Goal: Task Accomplishment & Management: Manage account settings

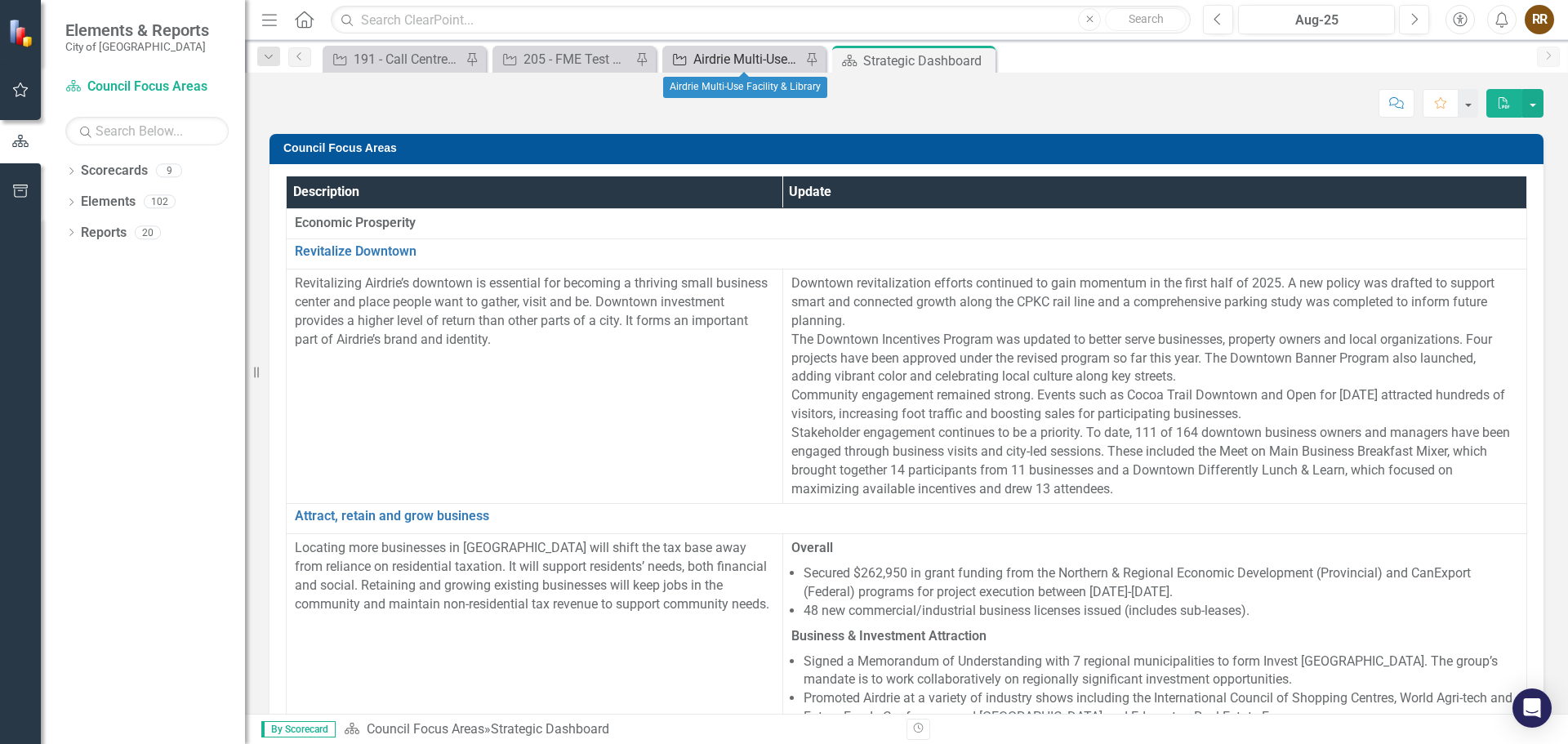
click at [744, 60] on div "Airdrie Multi-Use Facility & Library" at bounding box center [747, 59] width 108 height 21
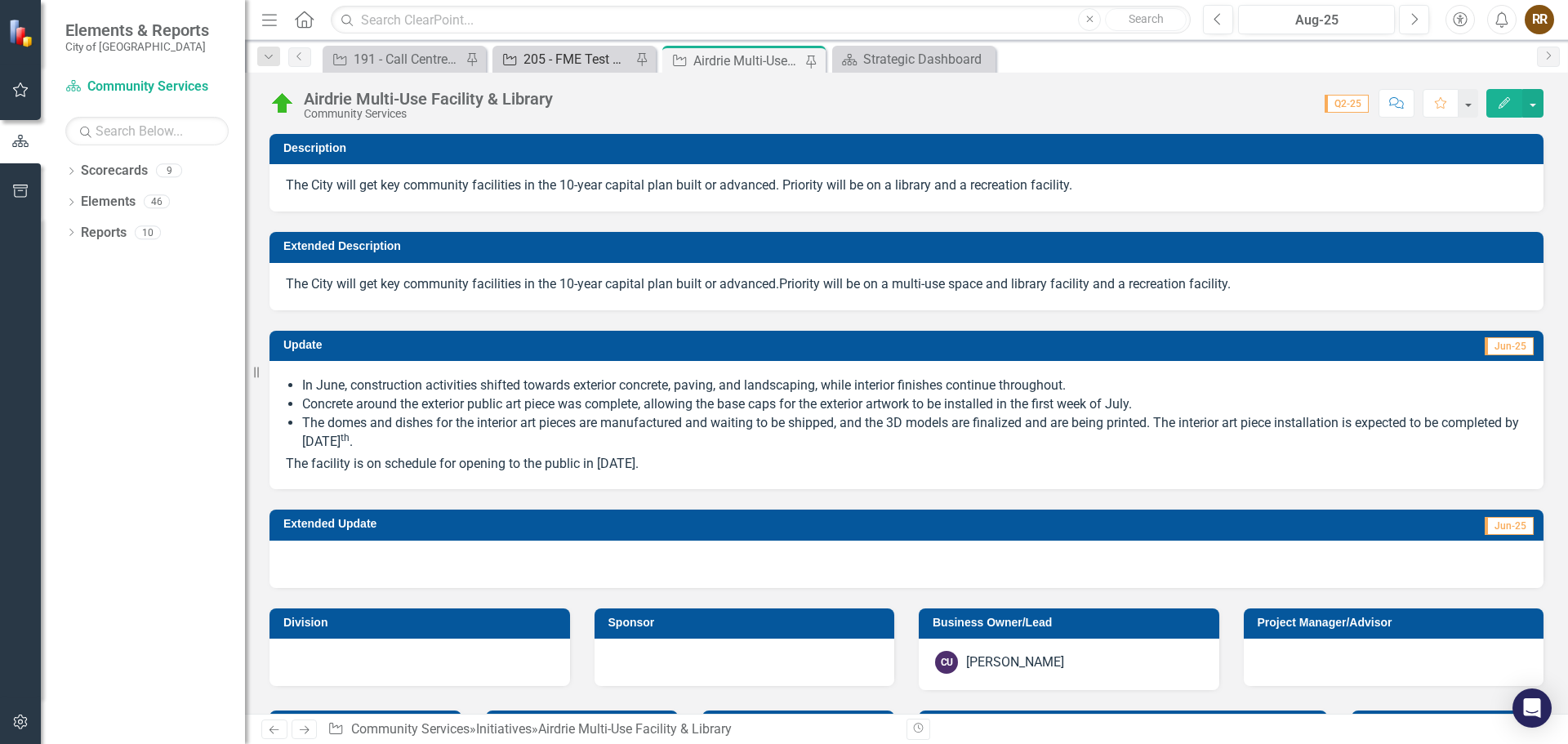
click at [580, 57] on div "205 - FME Test Server" at bounding box center [577, 59] width 108 height 21
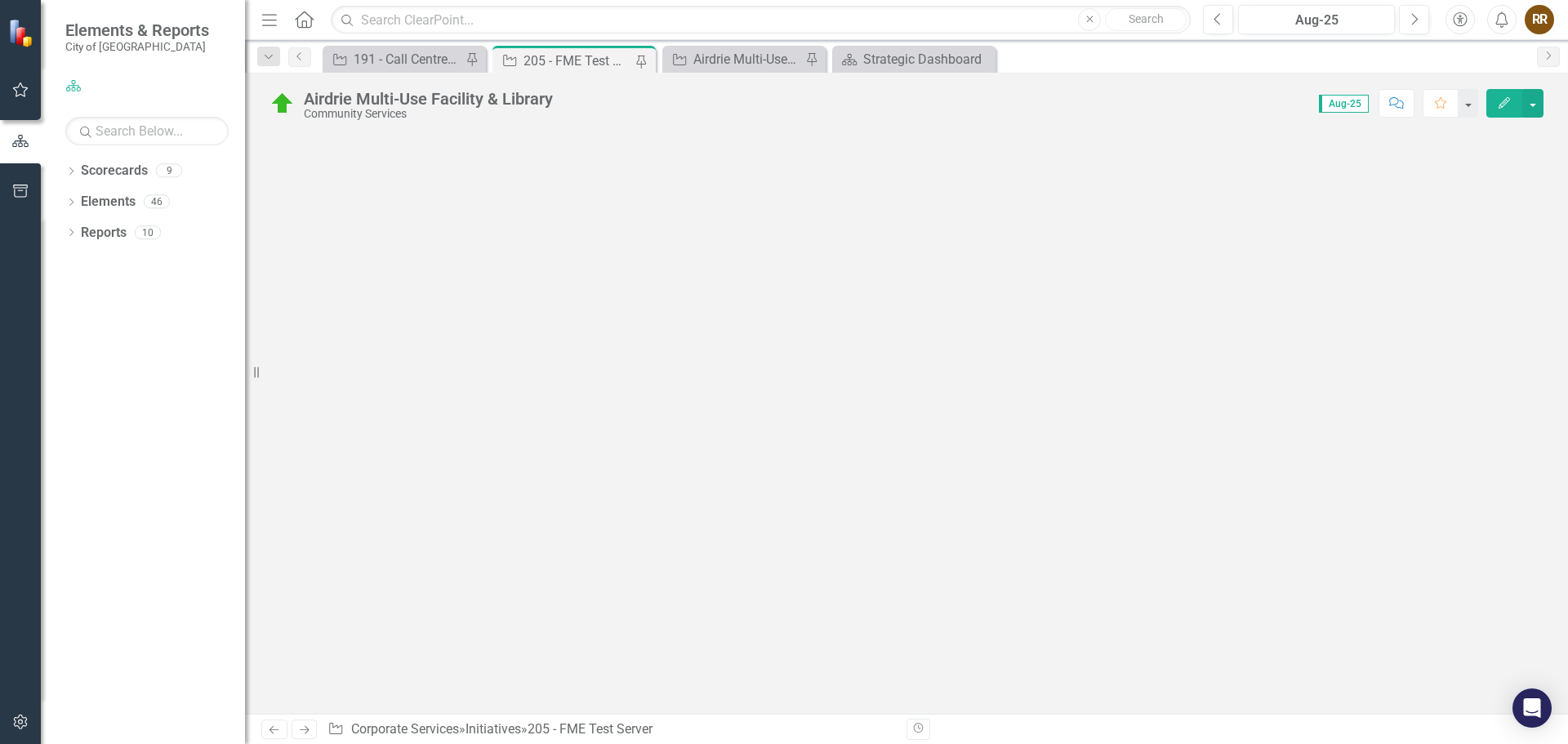
click at [580, 56] on div "205 - FME Test Server" at bounding box center [577, 60] width 108 height 21
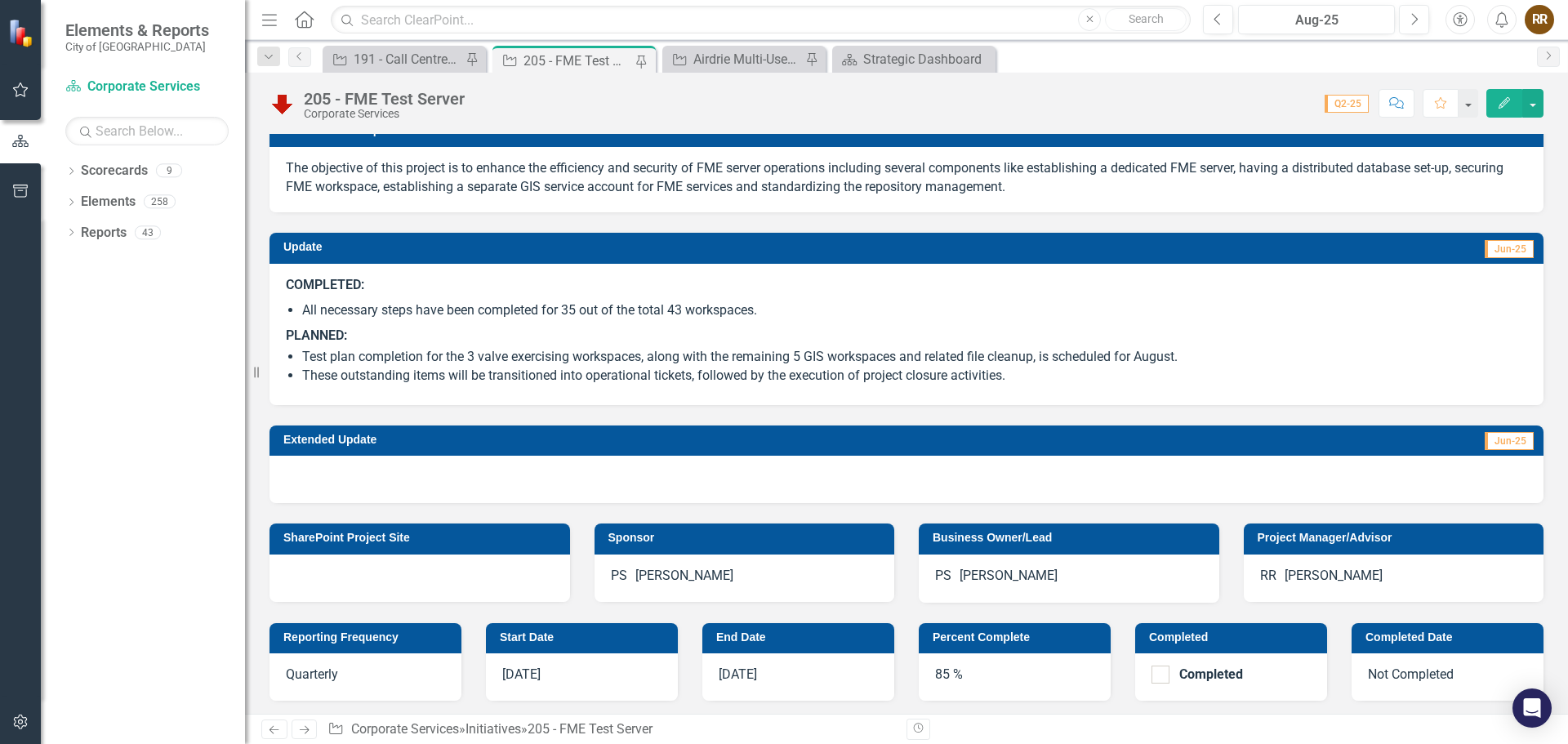
scroll to position [245, 0]
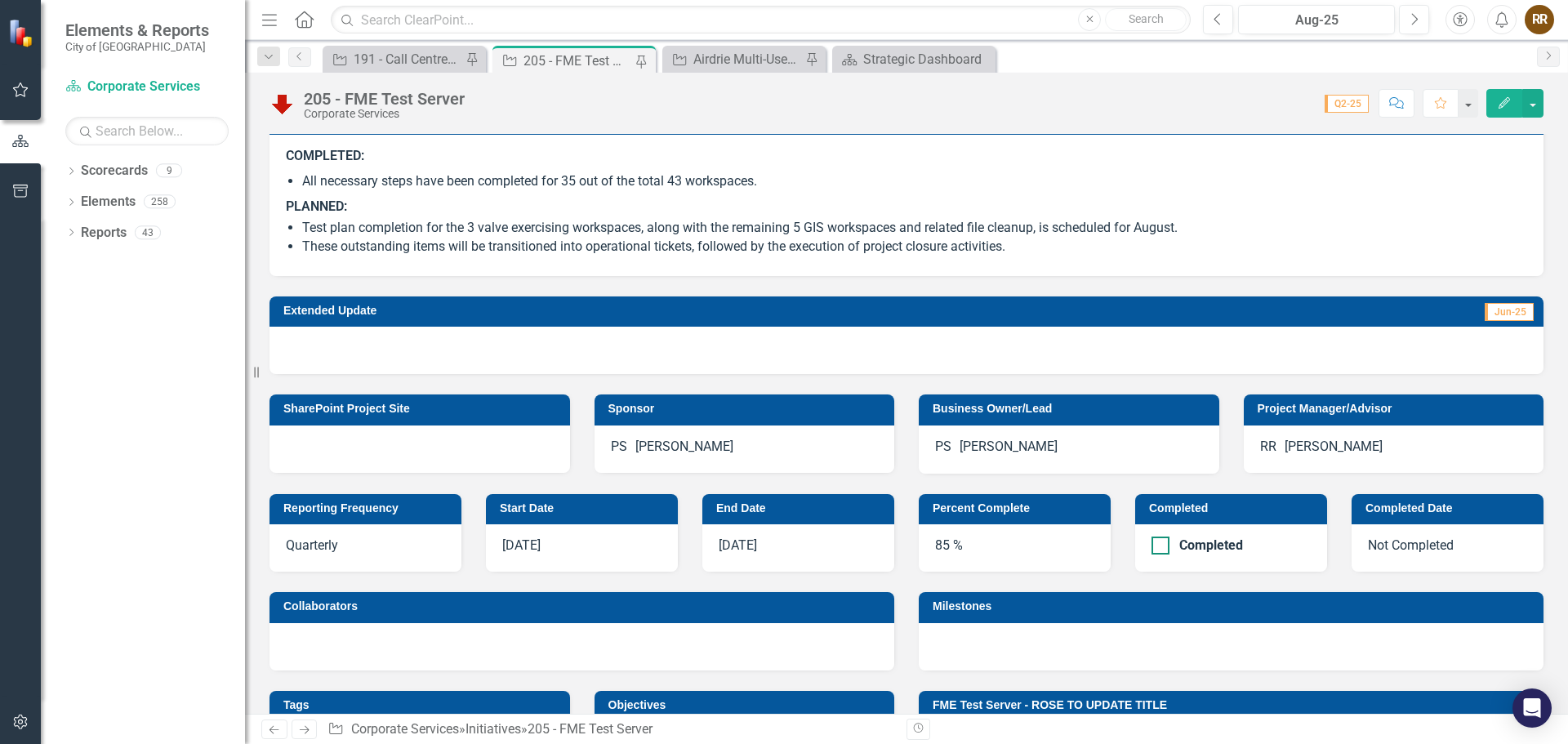
click at [1158, 552] on div at bounding box center [1161, 545] width 18 height 18
click at [1158, 547] on input "Completed" at bounding box center [1157, 541] width 11 height 11
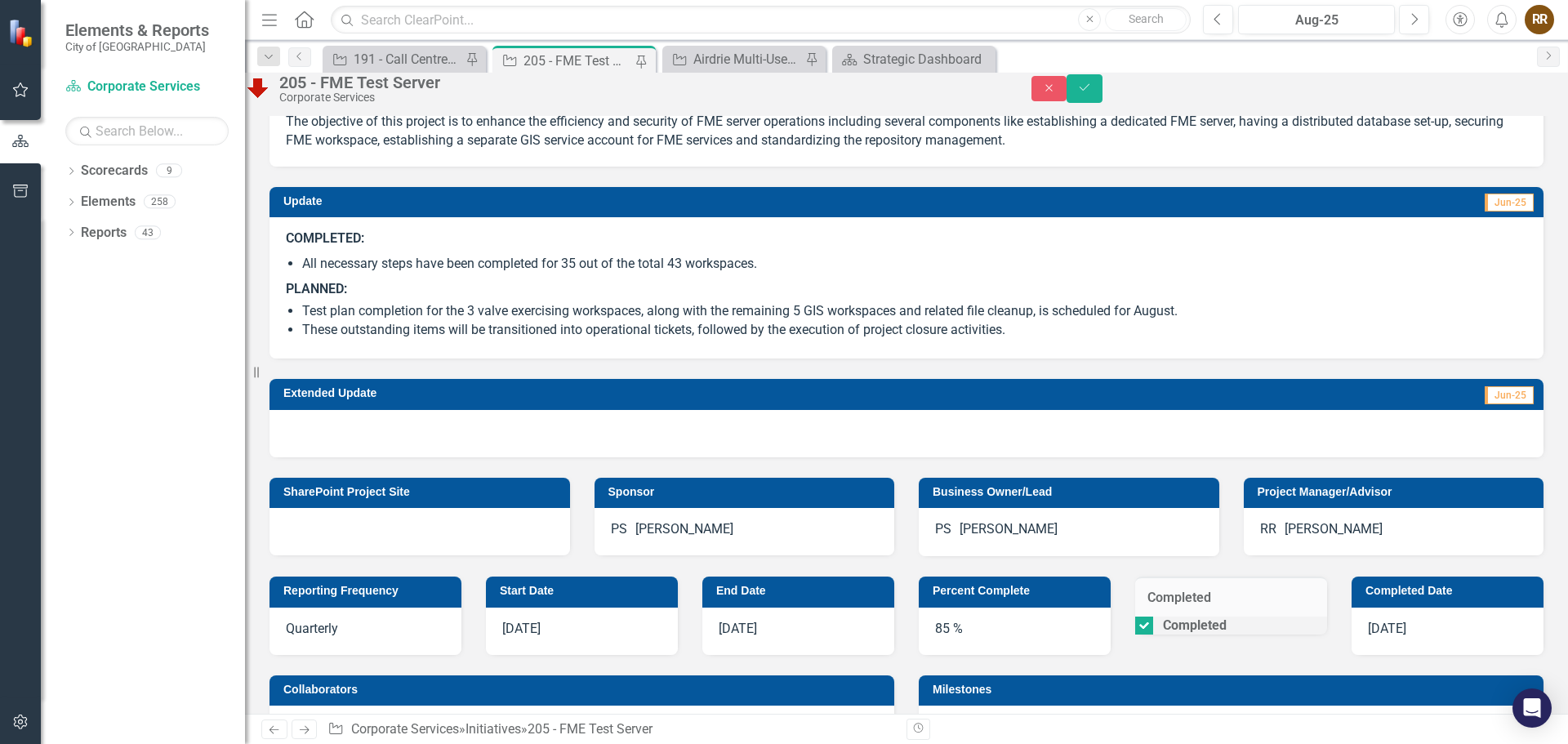
scroll to position [327, 0]
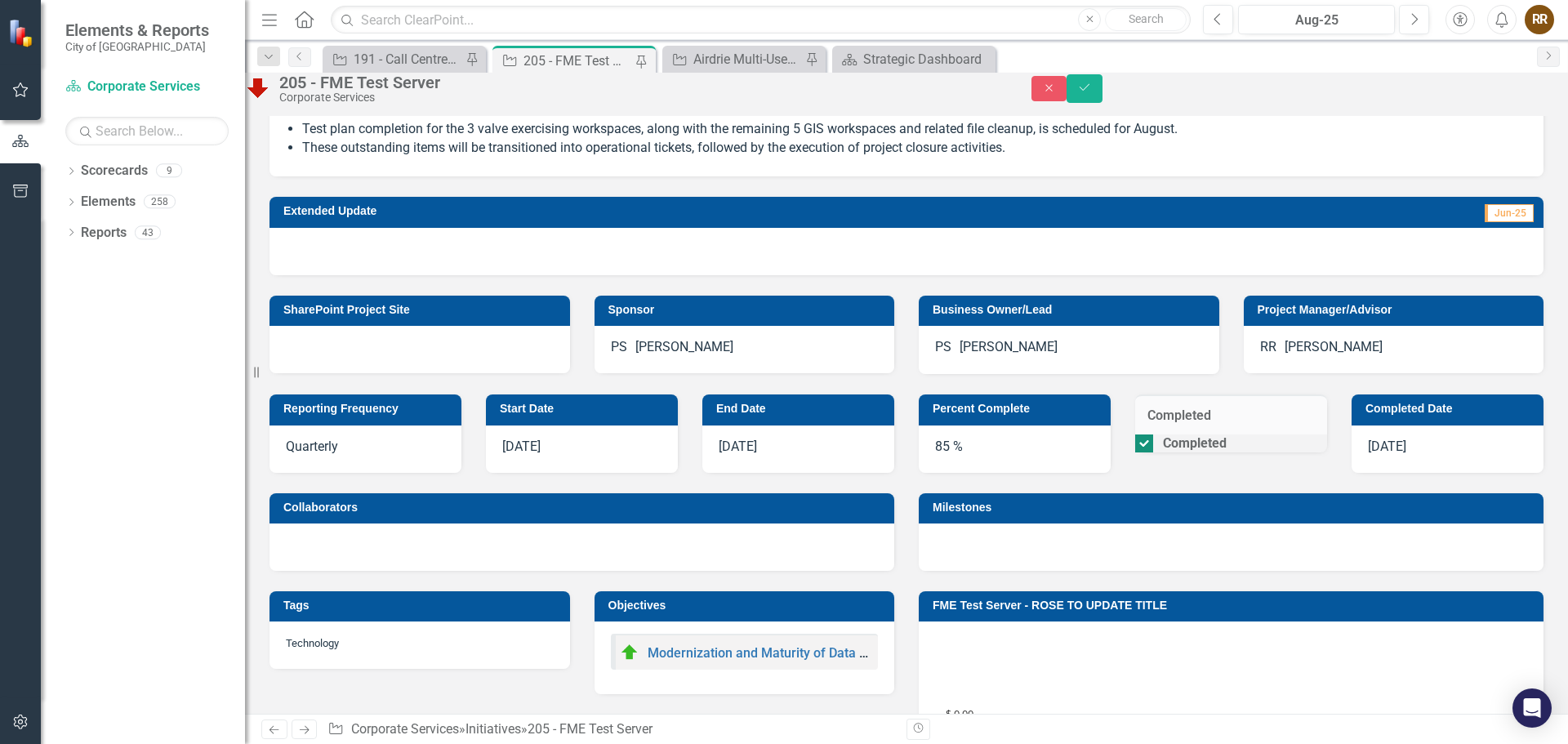
click at [1153, 452] on div at bounding box center [1144, 444] width 18 height 18
click at [1146, 445] on input "Completed" at bounding box center [1140, 439] width 11 height 11
checkbox input "false"
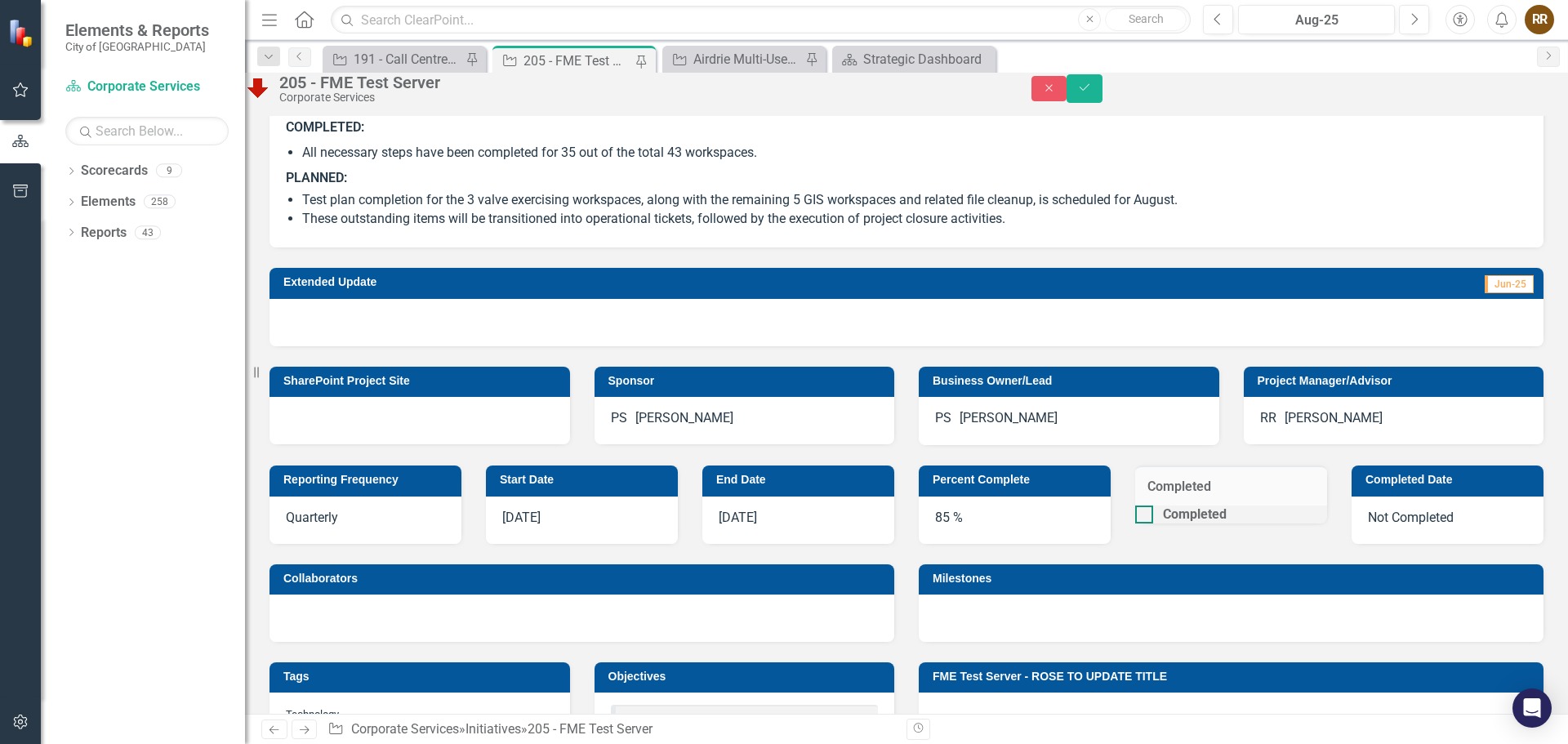
scroll to position [163, 0]
